Goal: Find specific page/section: Find specific page/section

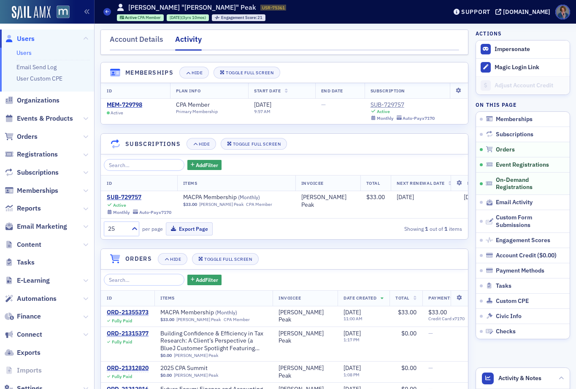
scroll to position [514, 0]
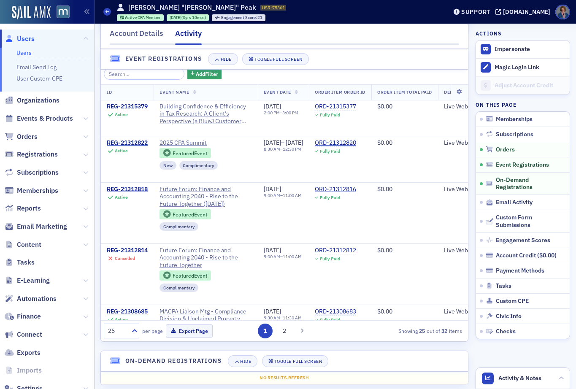
click at [22, 54] on link "Users" at bounding box center [23, 53] width 15 height 8
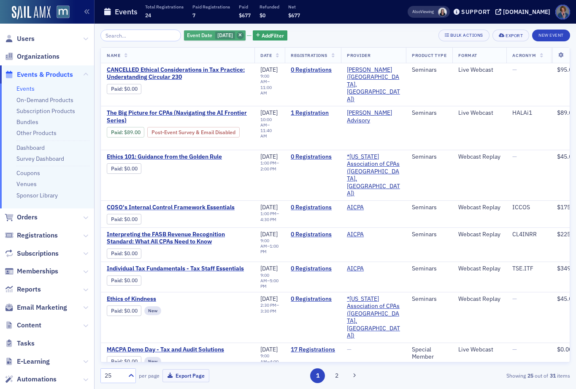
click at [242, 34] on icon "button" at bounding box center [239, 35] width 3 height 5
